Goal: Task Accomplishment & Management: Use online tool/utility

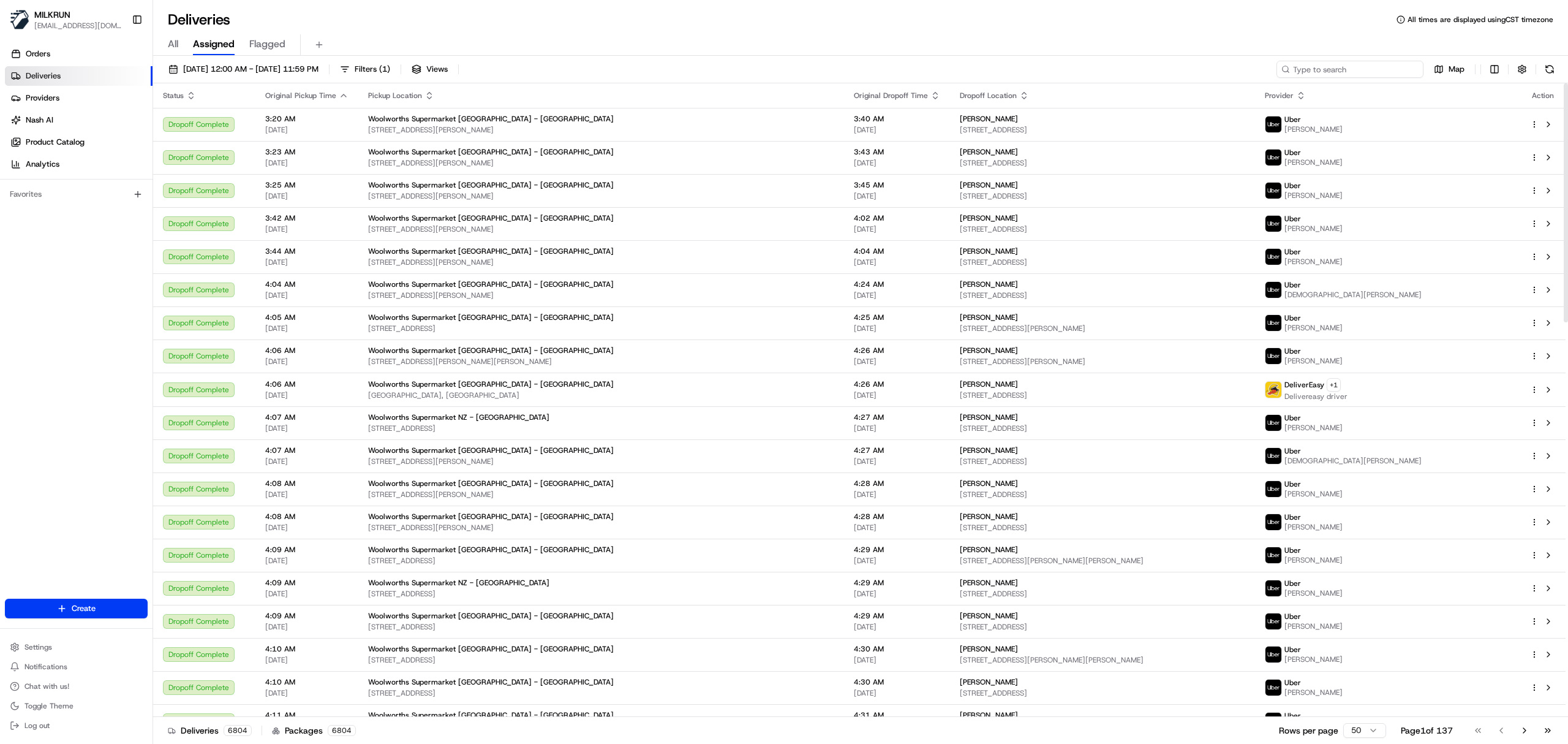
click at [1367, 75] on input at bounding box center [1349, 69] width 147 height 17
paste input "ea4e3d3c-4a79-4b9b-8cae-d2b0c6619fa0"
type input "ea4e3d3c-4a79-4b9b-8cae-d2b0c6619fa0"
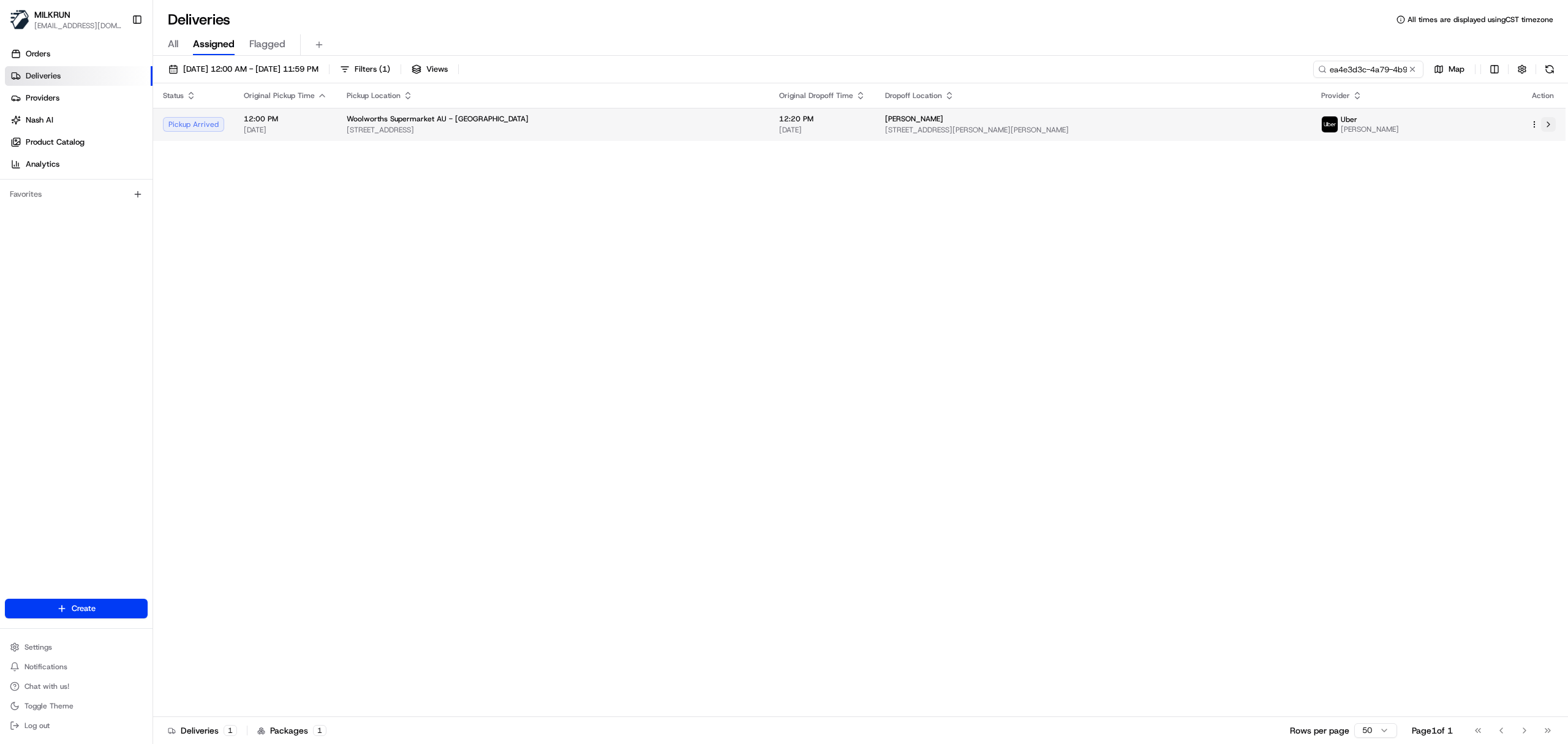
click at [1549, 129] on button at bounding box center [1548, 124] width 15 height 15
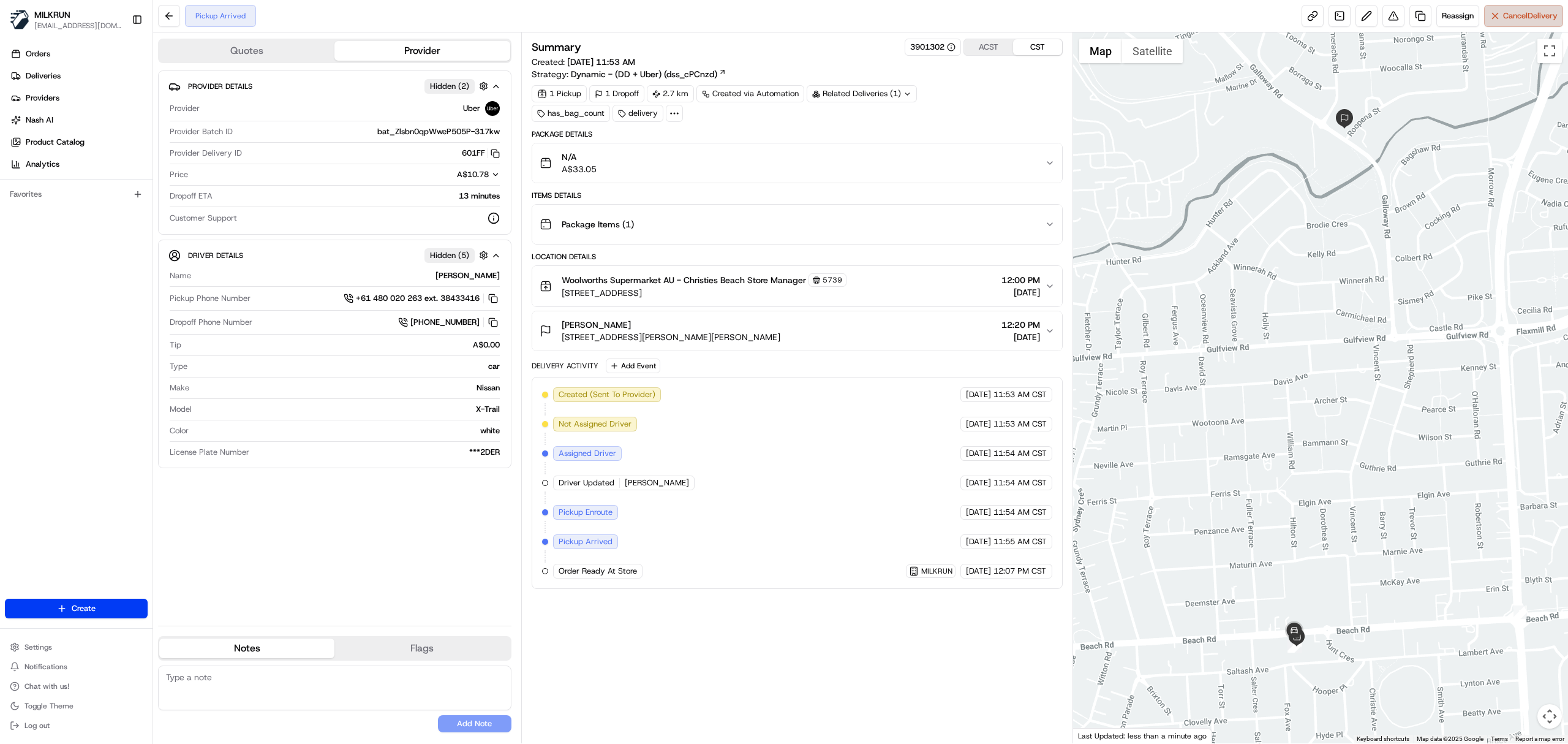
click at [1532, 10] on button "Cancel Delivery" at bounding box center [1523, 15] width 79 height 22
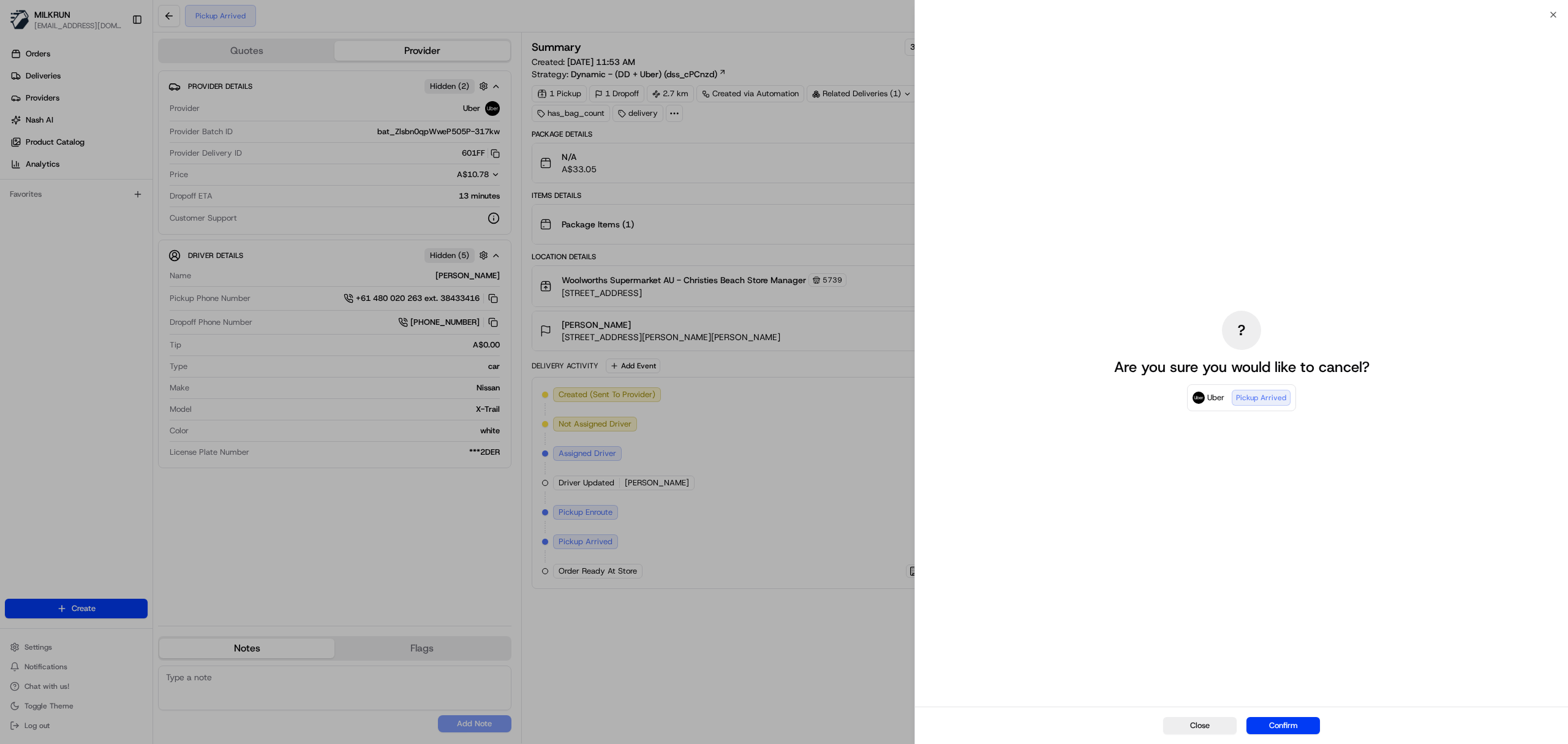
drag, startPoint x: 1284, startPoint y: 726, endPoint x: 1280, endPoint y: 719, distance: 8.1
click at [1281, 721] on button "Confirm" at bounding box center [1283, 725] width 74 height 17
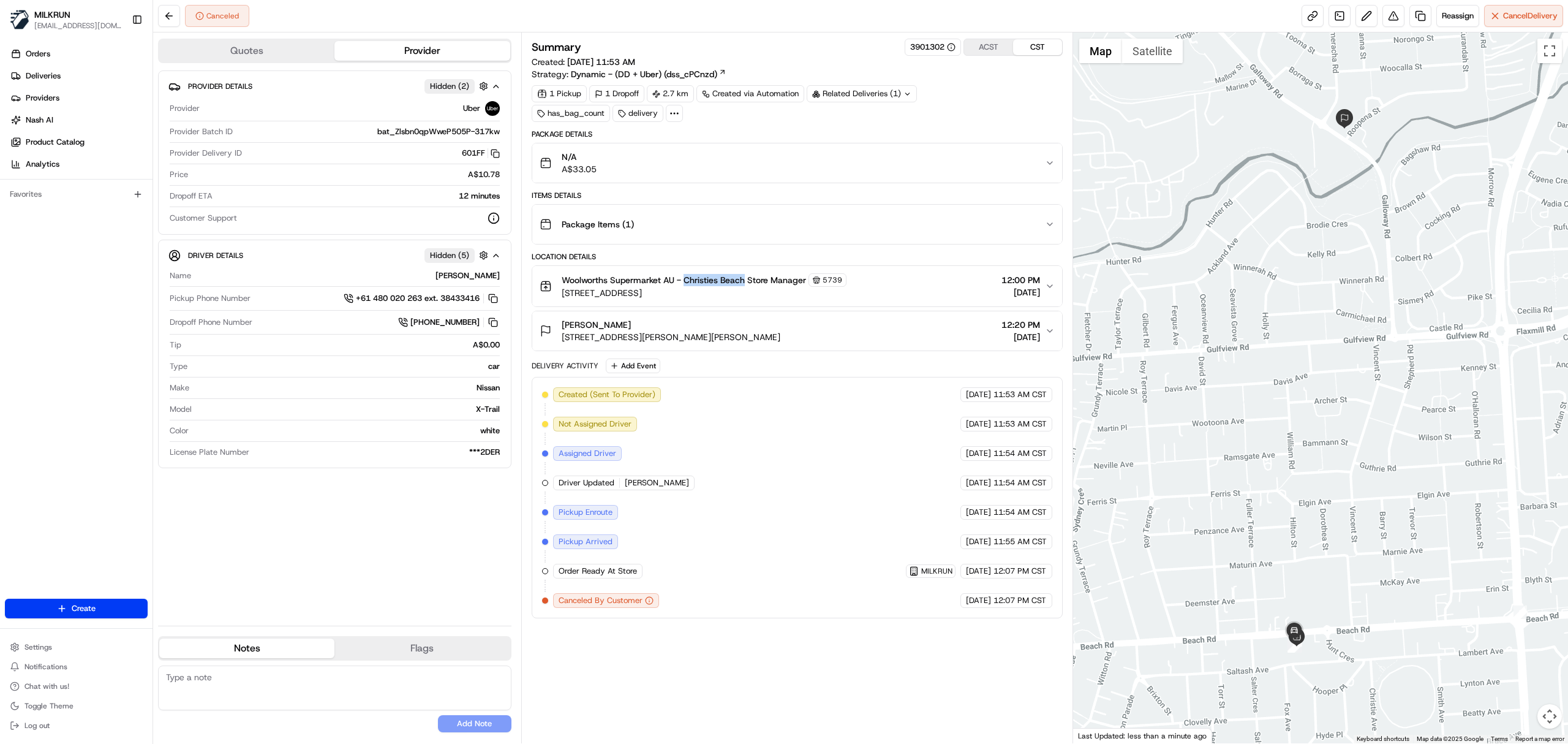
drag, startPoint x: 684, startPoint y: 280, endPoint x: 745, endPoint y: 289, distance: 61.7
click at [745, 287] on div "Woolworths Supermarket AU - Christies Beach Store Manager 5739" at bounding box center [704, 280] width 285 height 14
copy span "Christies Beach"
click at [1447, 17] on span "Reassign" at bounding box center [1457, 16] width 32 height 11
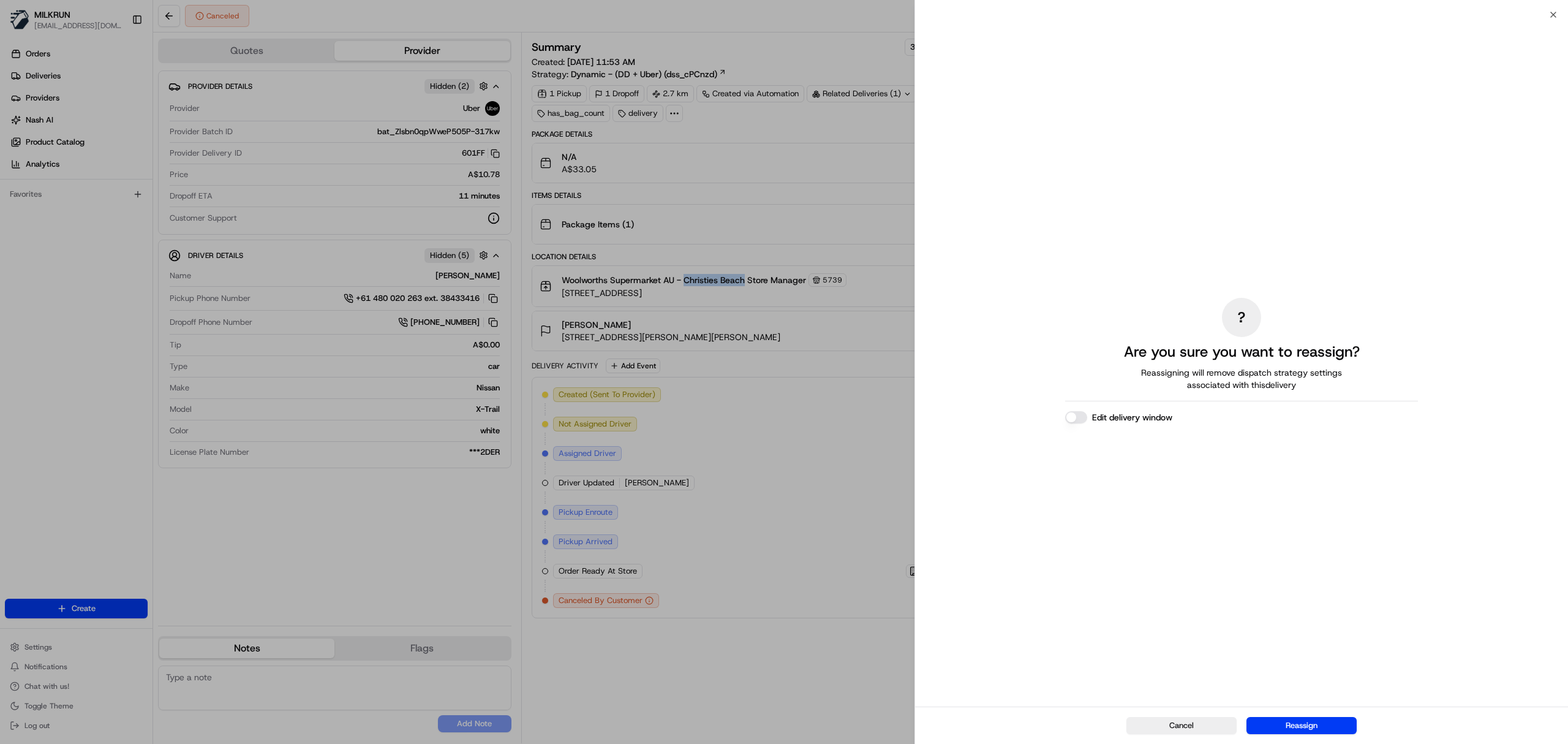
drag, startPoint x: 1297, startPoint y: 725, endPoint x: 1292, endPoint y: 719, distance: 7.8
click at [1297, 725] on button "Reassign" at bounding box center [1302, 725] width 110 height 17
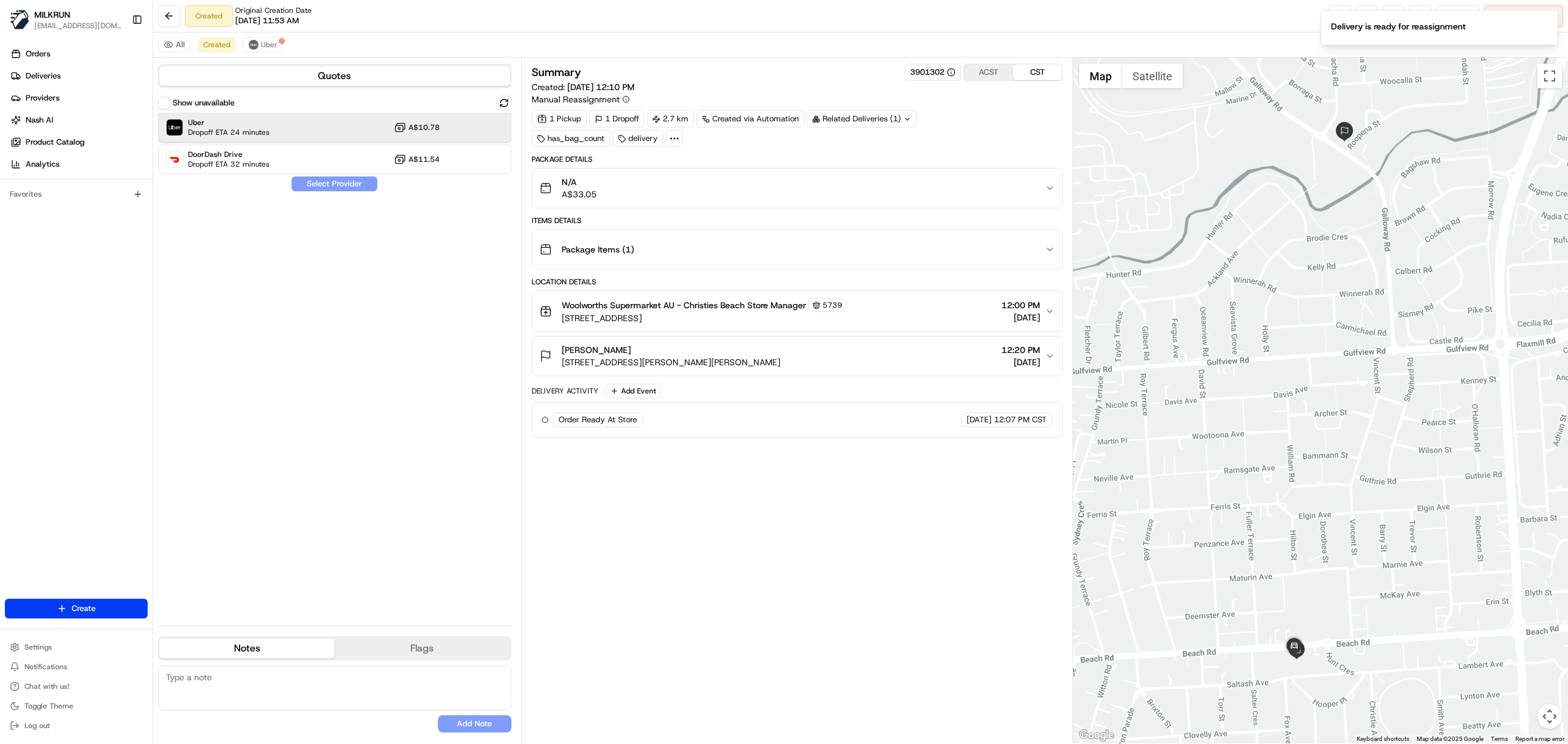
click at [338, 137] on div "Uber Dropoff ETA 24 minutes A$10.78" at bounding box center [334, 127] width 353 height 29
click at [334, 185] on button "Assign Provider" at bounding box center [334, 184] width 87 height 15
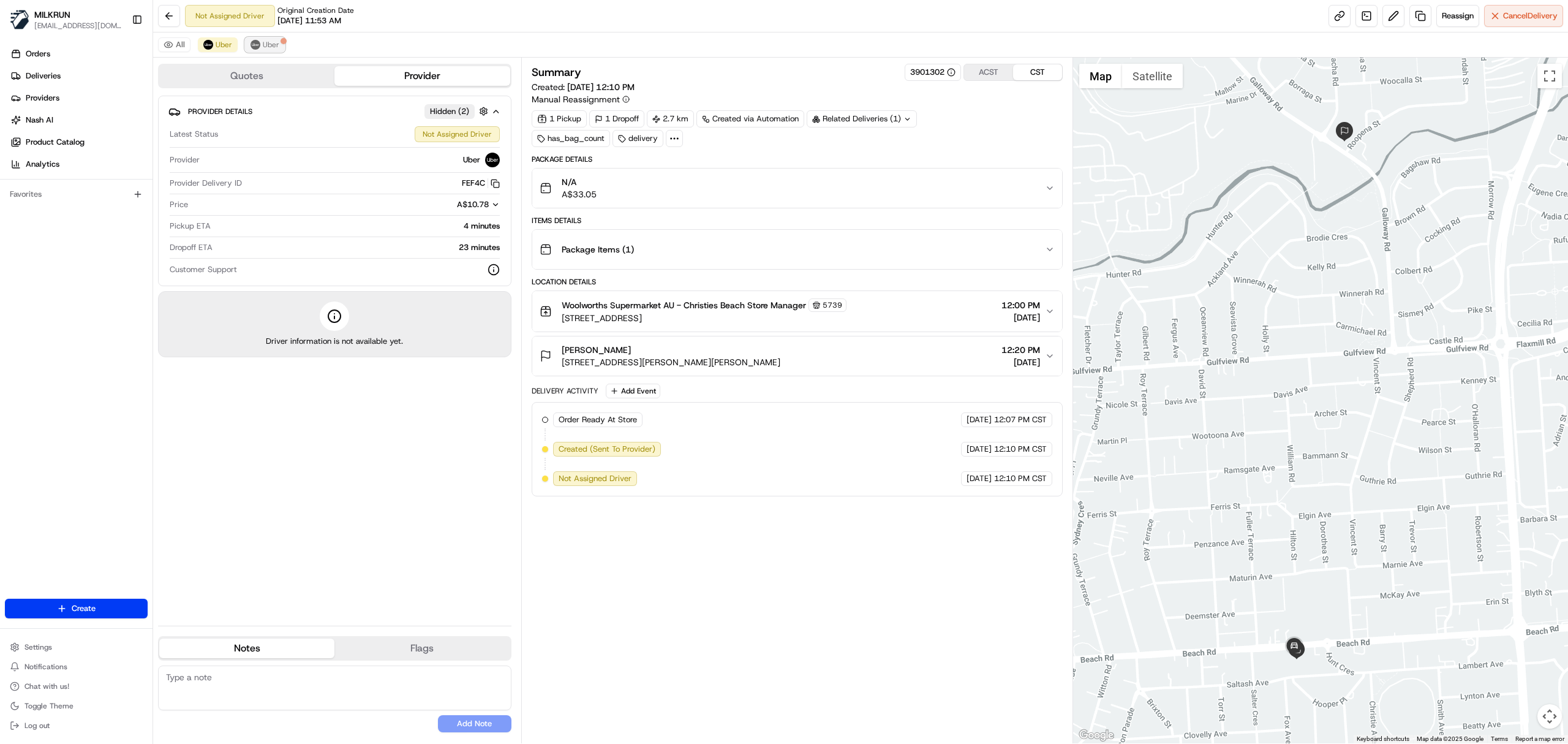
click at [256, 48] on img at bounding box center [255, 45] width 10 height 10
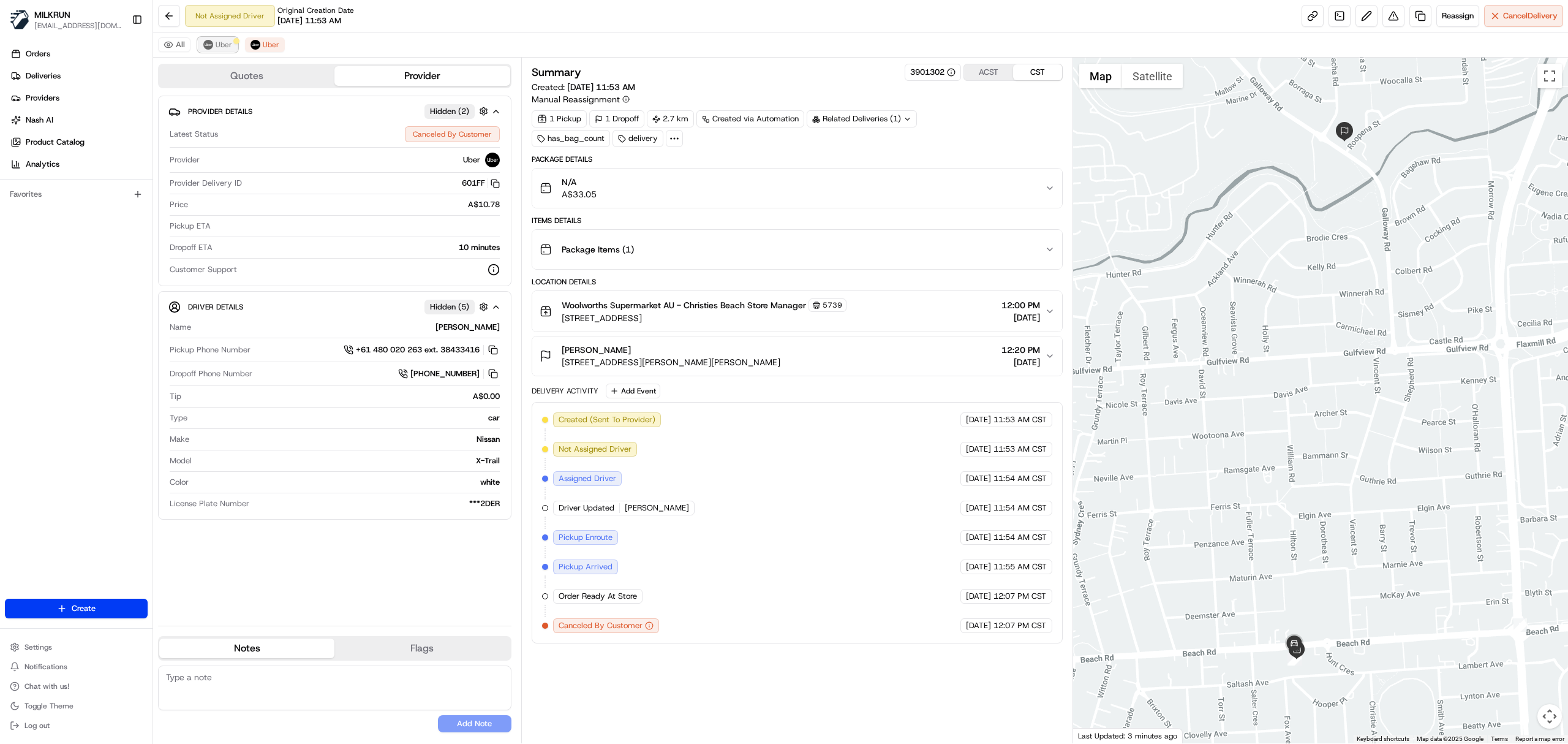
click at [206, 44] on img at bounding box center [208, 45] width 10 height 10
